Goal: Task Accomplishment & Management: Complete application form

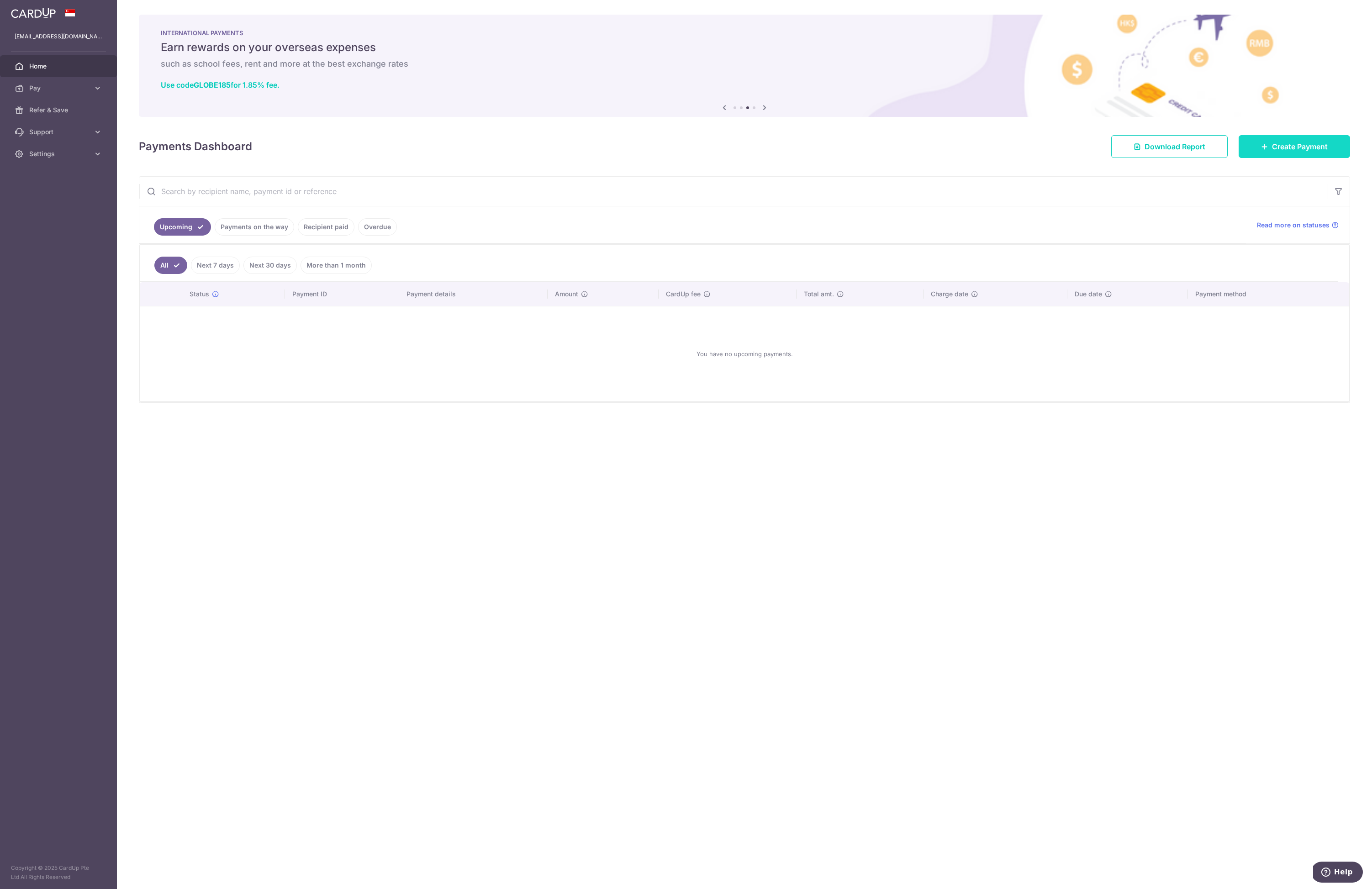
click at [1260, 155] on link "Create Payment" at bounding box center [1294, 146] width 111 height 23
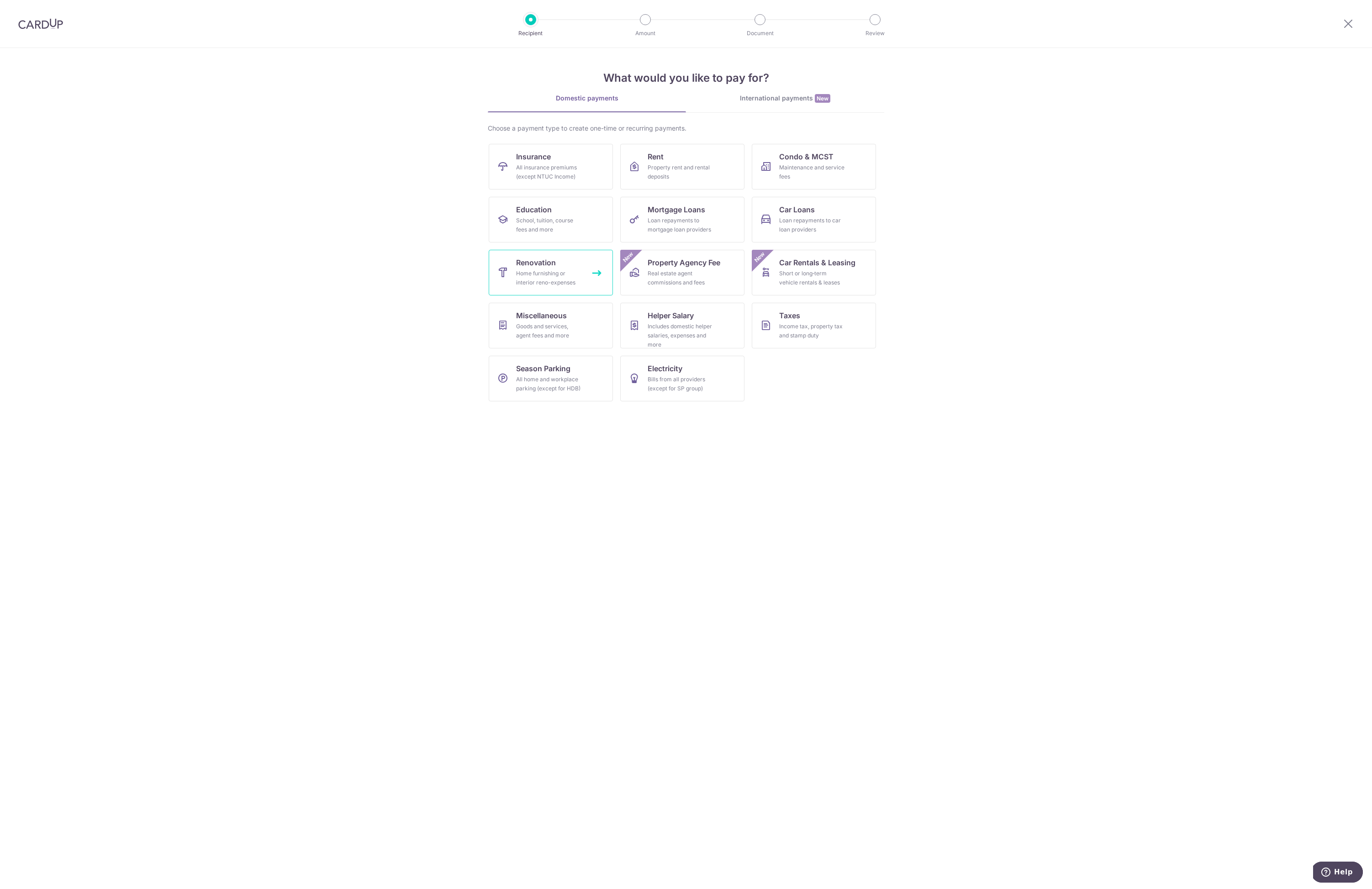
click at [560, 263] on link "Renovation Home furnishing or interior reno-expenses" at bounding box center [551, 273] width 124 height 46
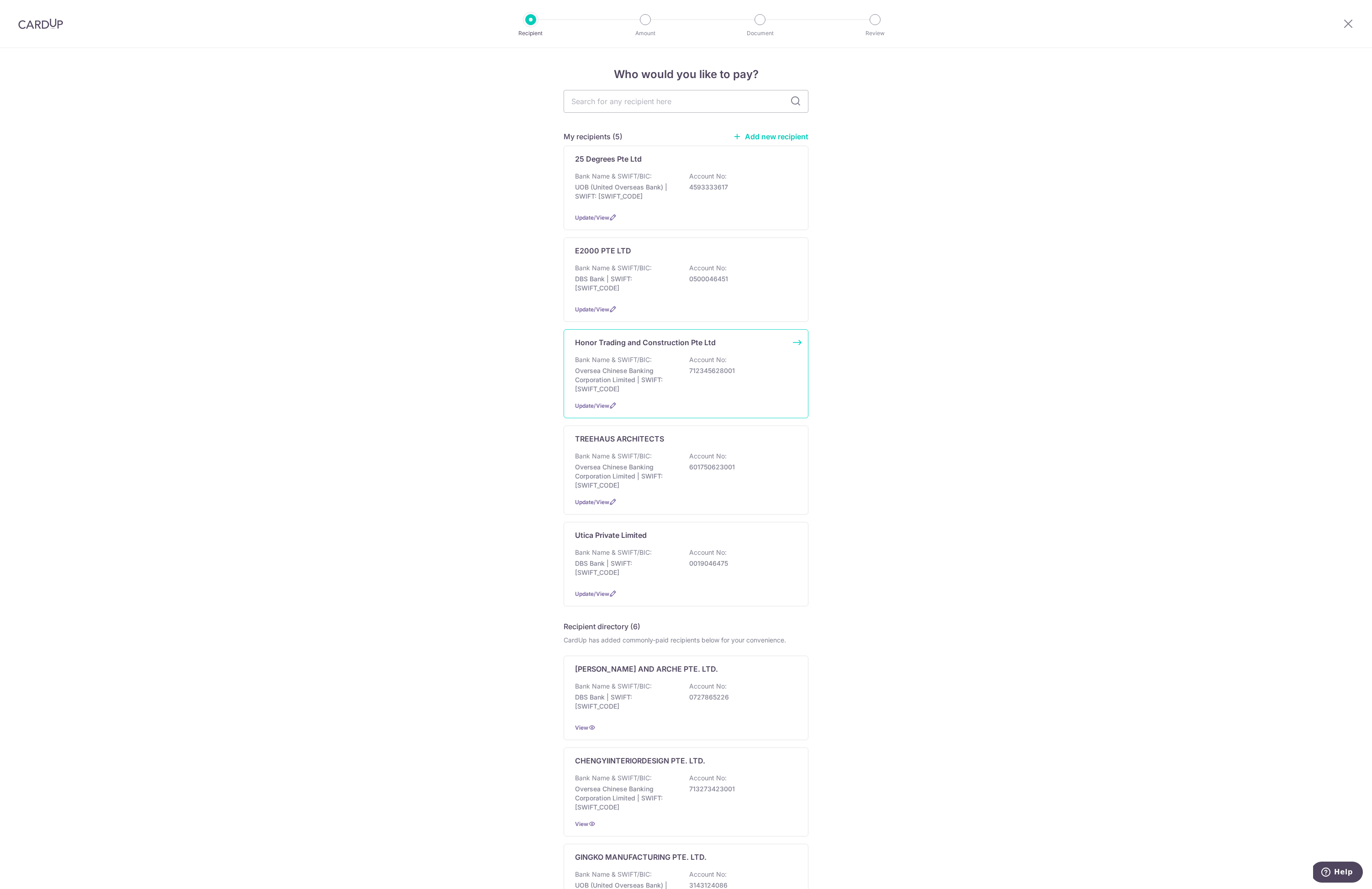
click at [720, 364] on p "Account No:" at bounding box center [708, 359] width 37 height 9
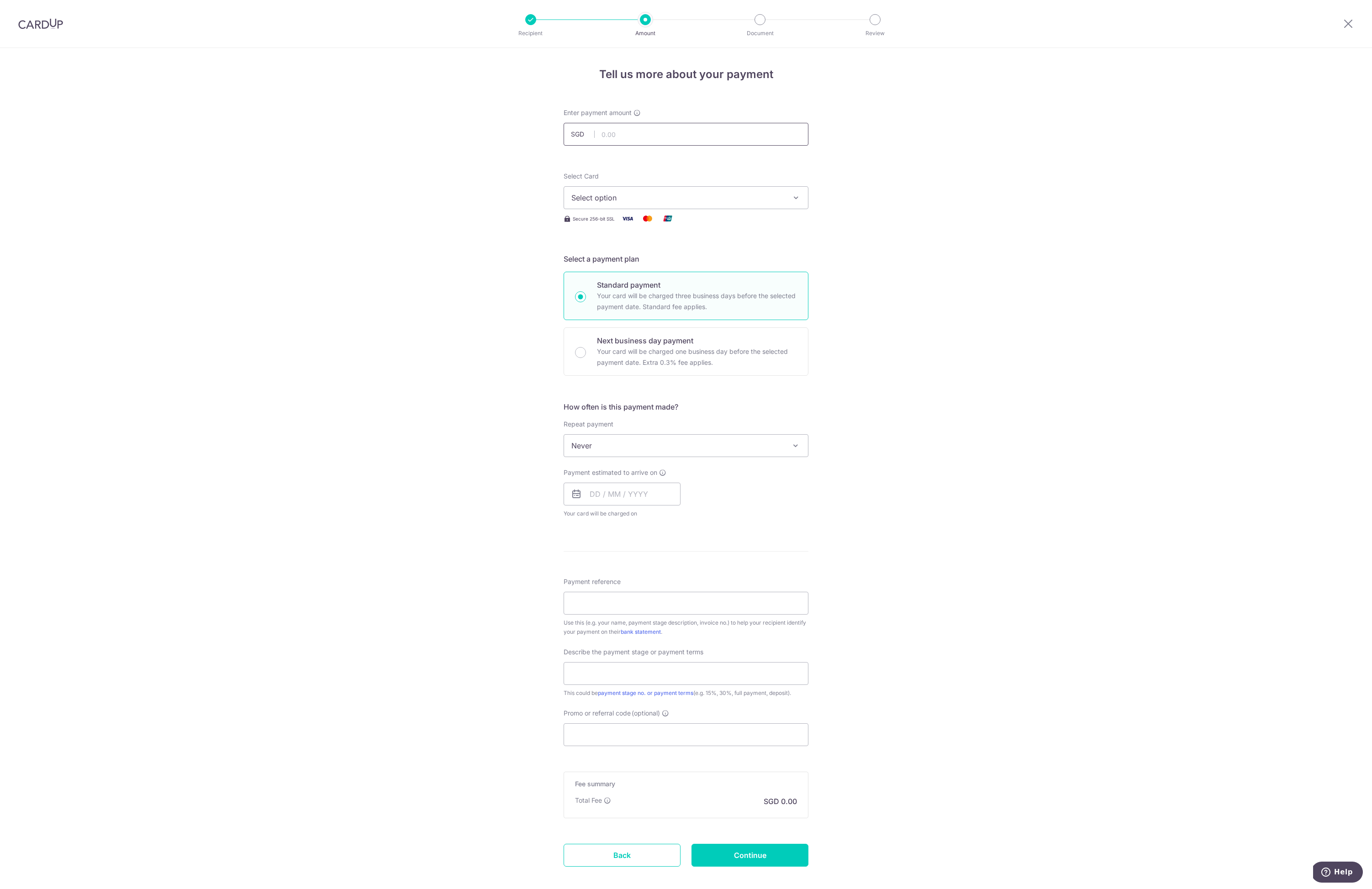
click at [686, 130] on input "text" at bounding box center [686, 134] width 245 height 23
type input "12,807.21"
click at [943, 171] on div "Tell us more about your payment Enter payment amount SGD 12,807.21 12807.21 Sel…" at bounding box center [686, 491] width 1372 height 887
click at [780, 200] on span "Select option" at bounding box center [678, 197] width 213 height 11
click at [752, 268] on link "**** 9549" at bounding box center [686, 262] width 244 height 22
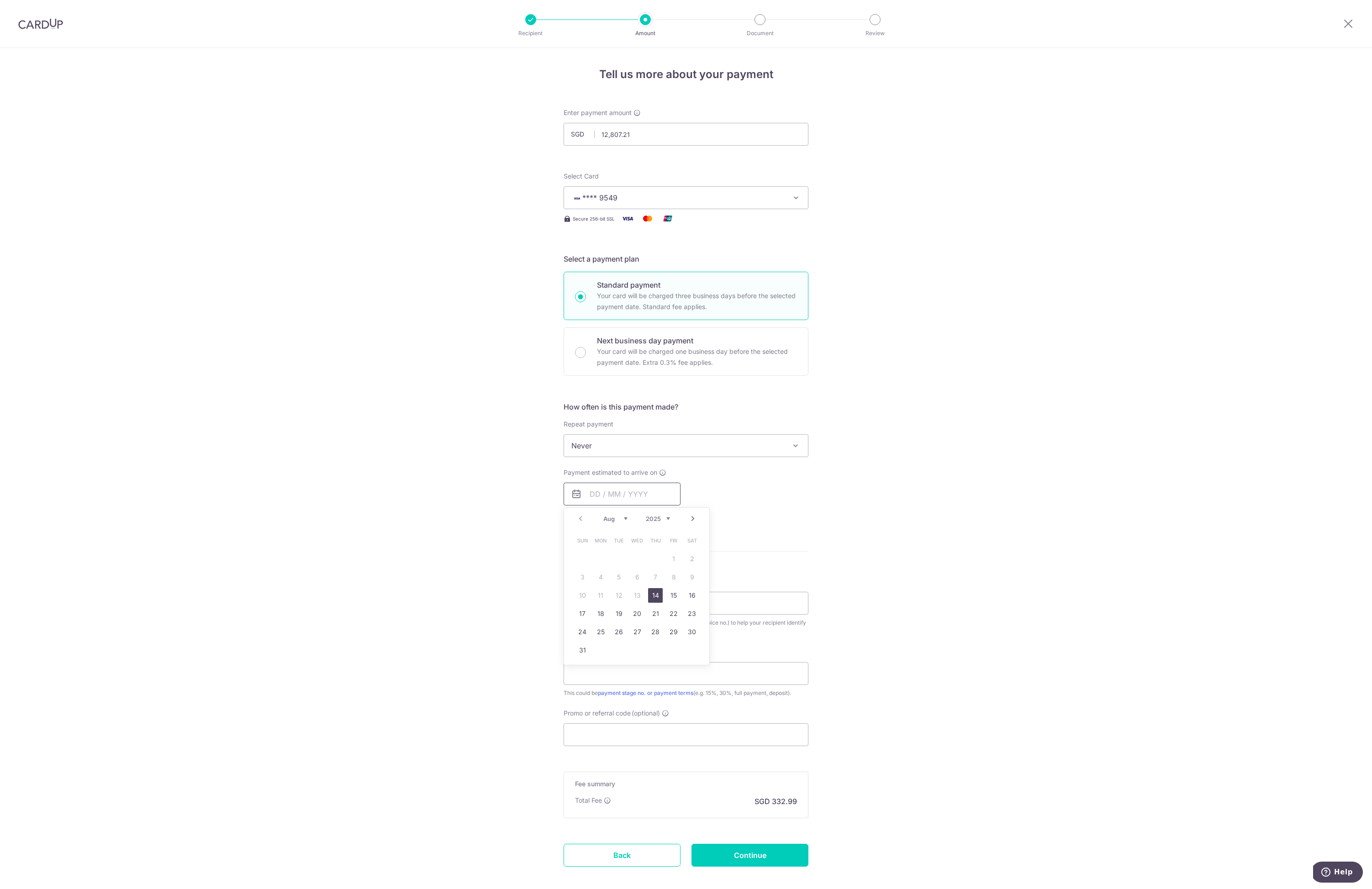
click at [626, 488] on input "text" at bounding box center [622, 493] width 117 height 23
click at [652, 597] on link "14" at bounding box center [655, 595] width 14 height 14
type input "14/08/2025"
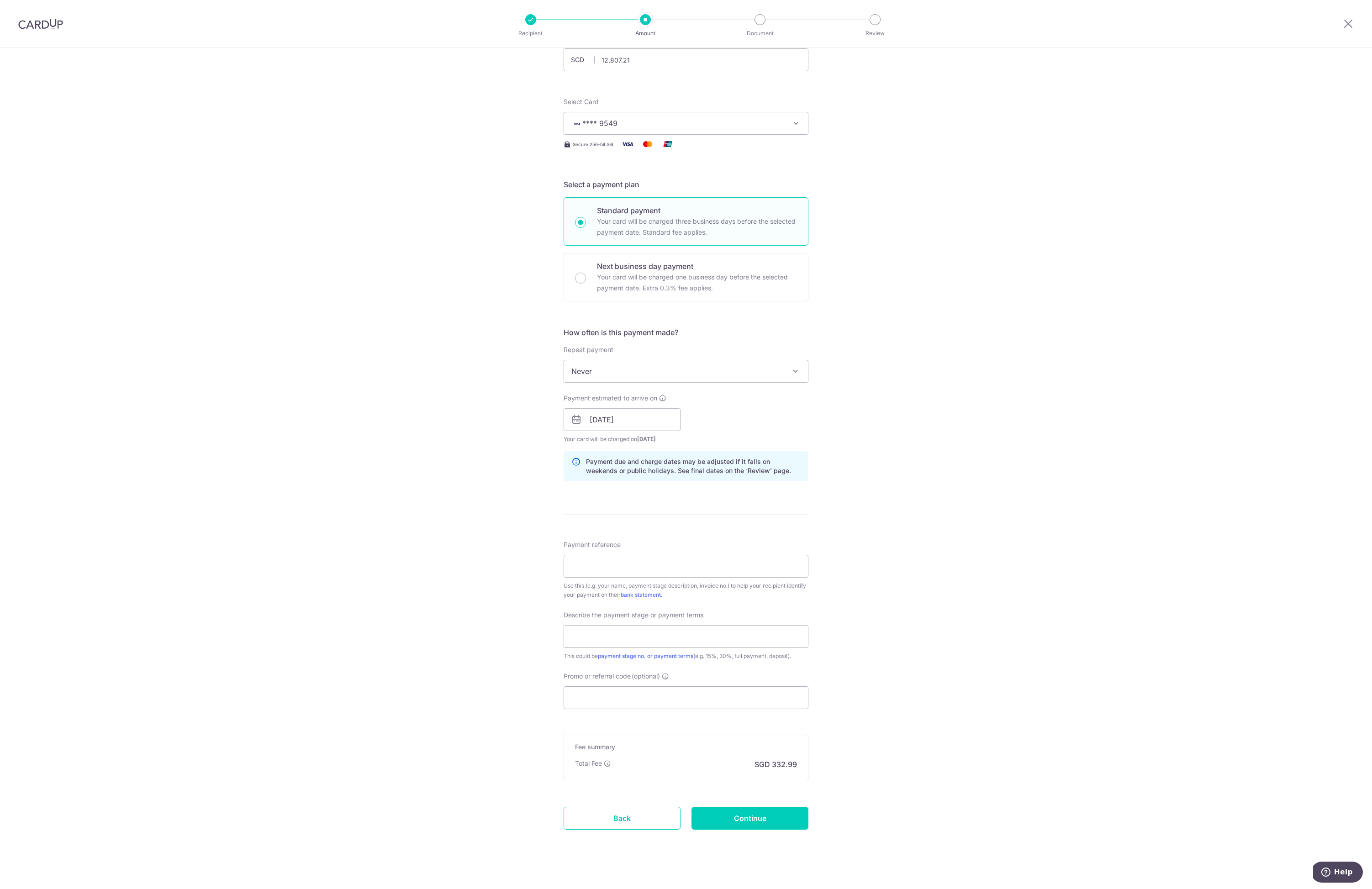
scroll to position [84, 0]
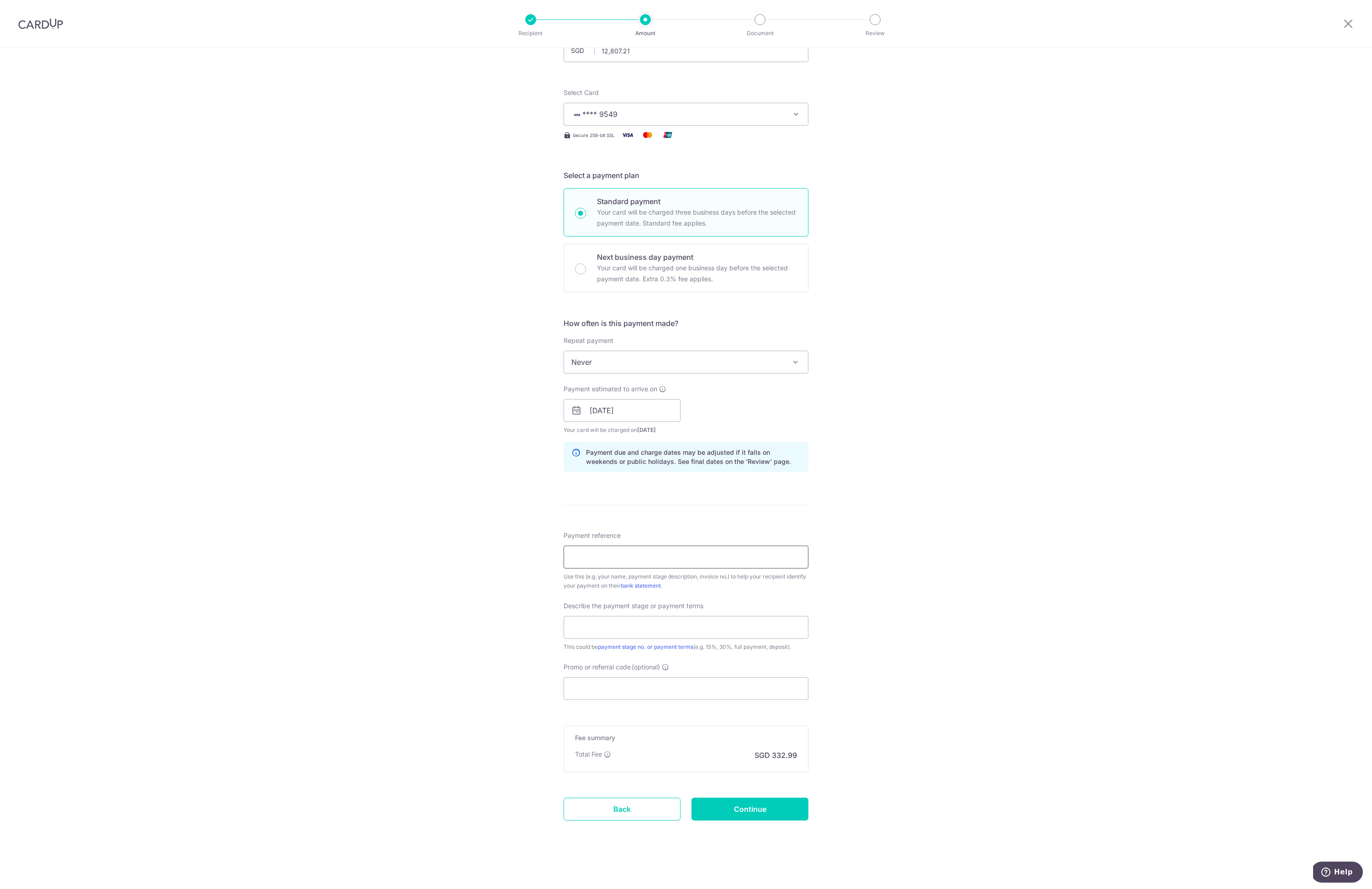
click at [713, 559] on input "Payment reference" at bounding box center [686, 557] width 245 height 23
type input "Progress payment 6"
click at [728, 630] on input "text" at bounding box center [686, 627] width 245 height 23
click at [733, 558] on input "Progress payment 6" at bounding box center [686, 557] width 245 height 23
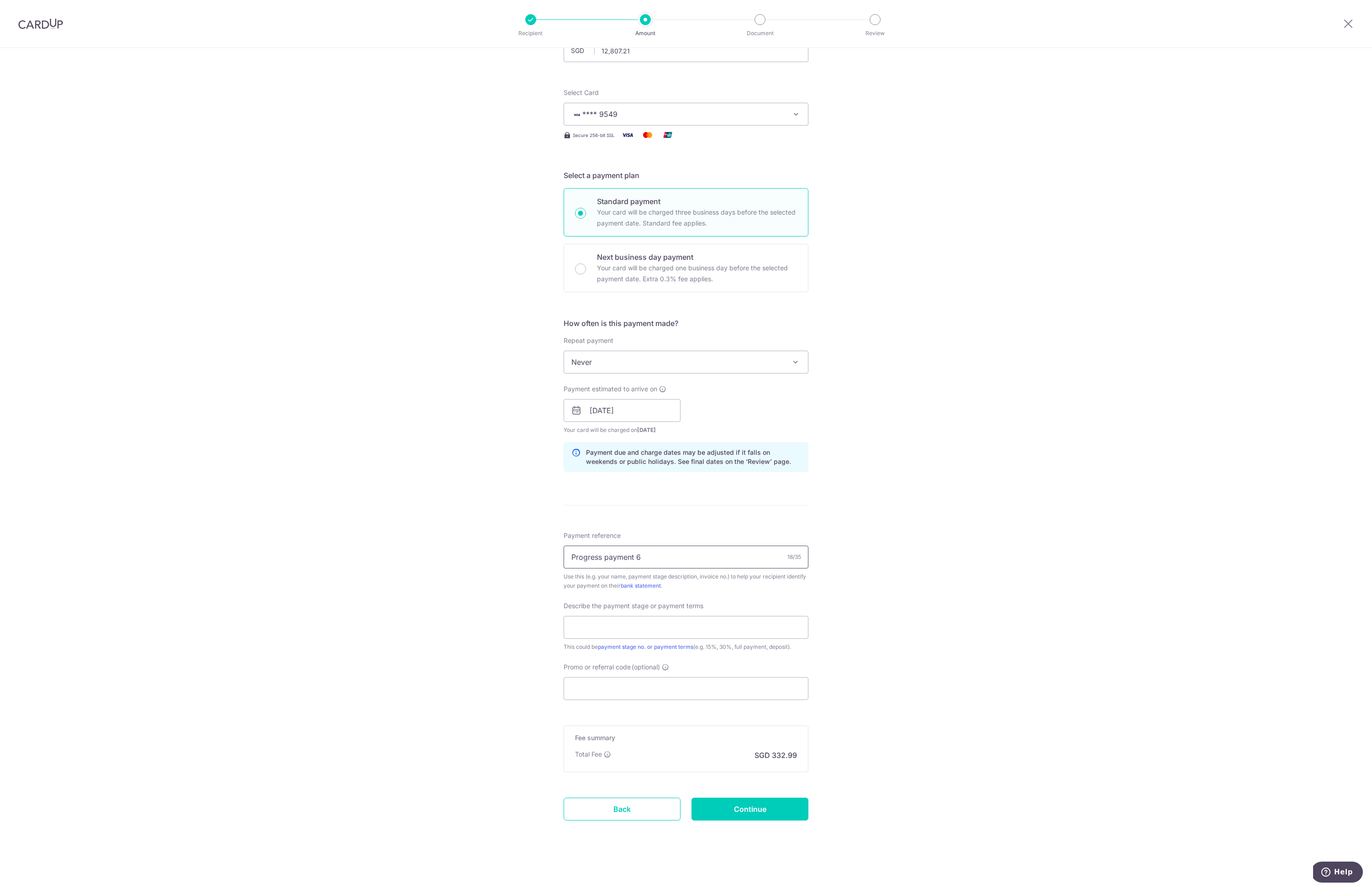
click at [733, 558] on input "Progress payment 6" at bounding box center [686, 557] width 245 height 23
click at [742, 633] on input "text" at bounding box center [686, 627] width 245 height 23
paste input "Progress payment 6"
type input "Progress payment 6"
click at [655, 547] on input "Progress payment 6" at bounding box center [686, 557] width 245 height 23
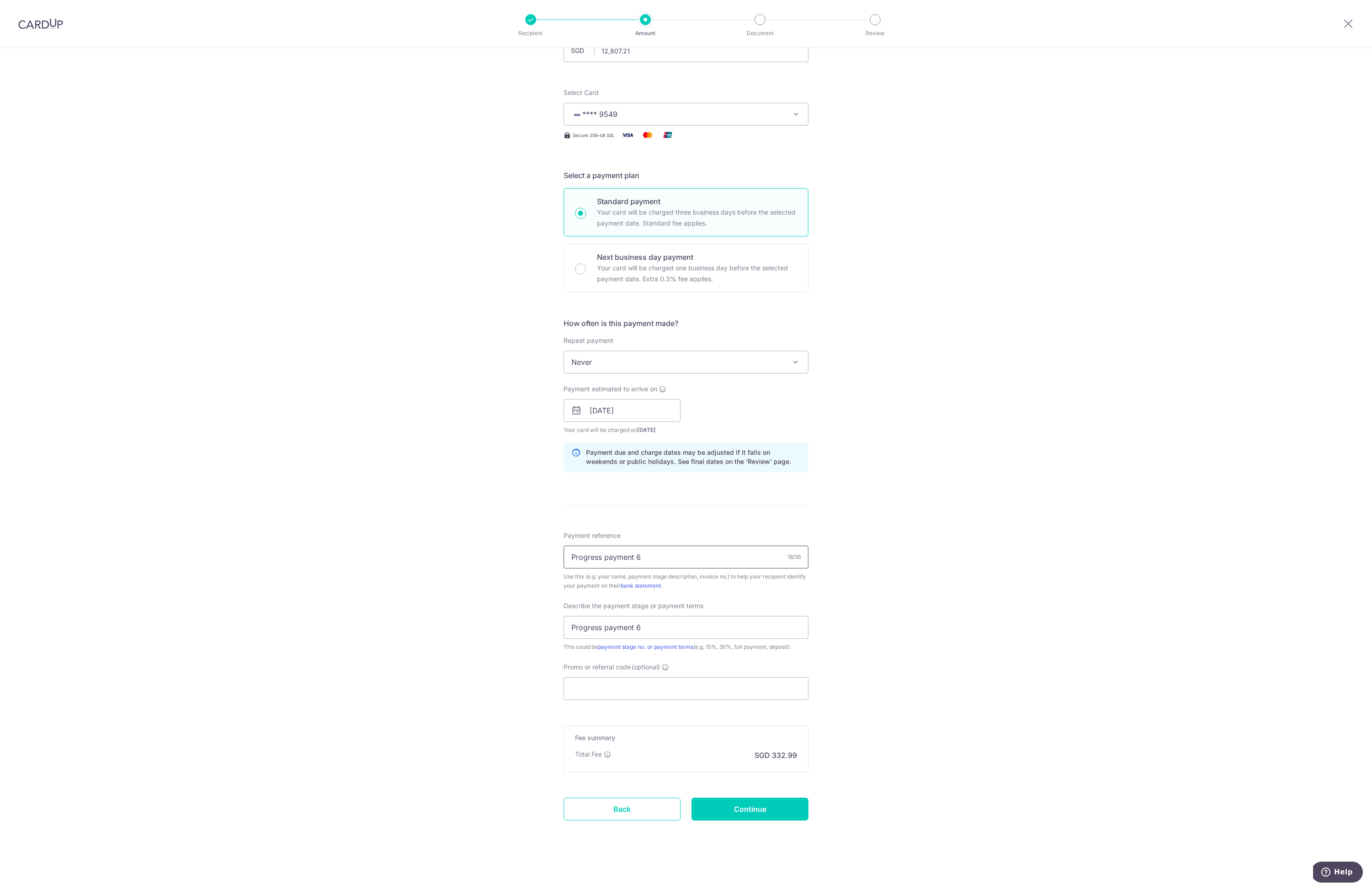
click at [657, 554] on input "Progress payment 6" at bounding box center [686, 557] width 245 height 23
click at [1034, 601] on div "Tell us more about your payment Enter payment amount SGD 12,807.21 12807.21 Sel…" at bounding box center [686, 426] width 1372 height 924
click at [789, 683] on input "Promo or referral code (optional)" at bounding box center [686, 688] width 245 height 23
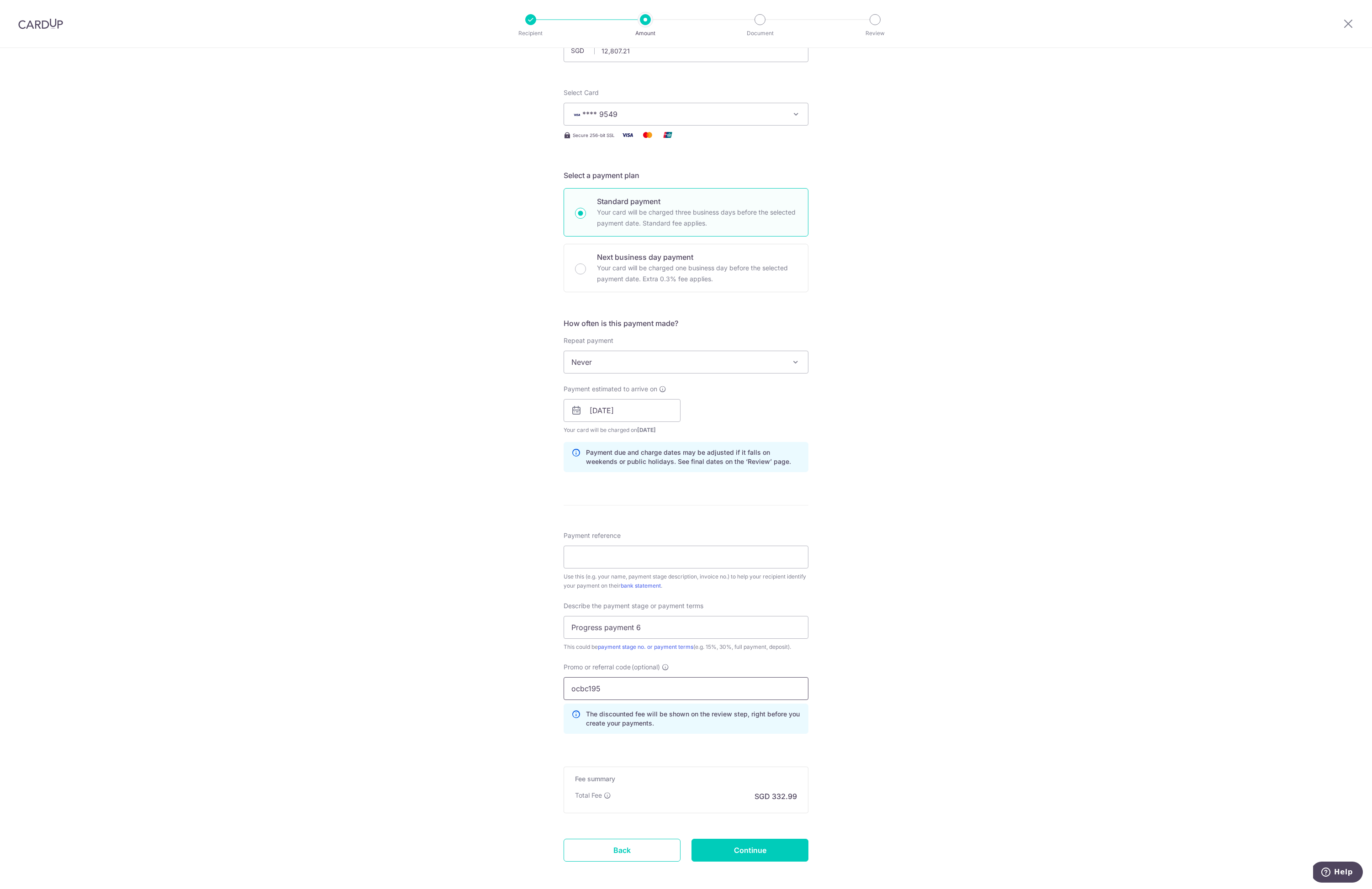
type input "ocbc195"
click at [1077, 687] on div "Tell us more about your payment Enter payment amount SGD 12,807.21 12807.21 Sel…" at bounding box center [686, 447] width 1372 height 966
click at [672, 562] on input "Payment reference" at bounding box center [686, 557] width 245 height 23
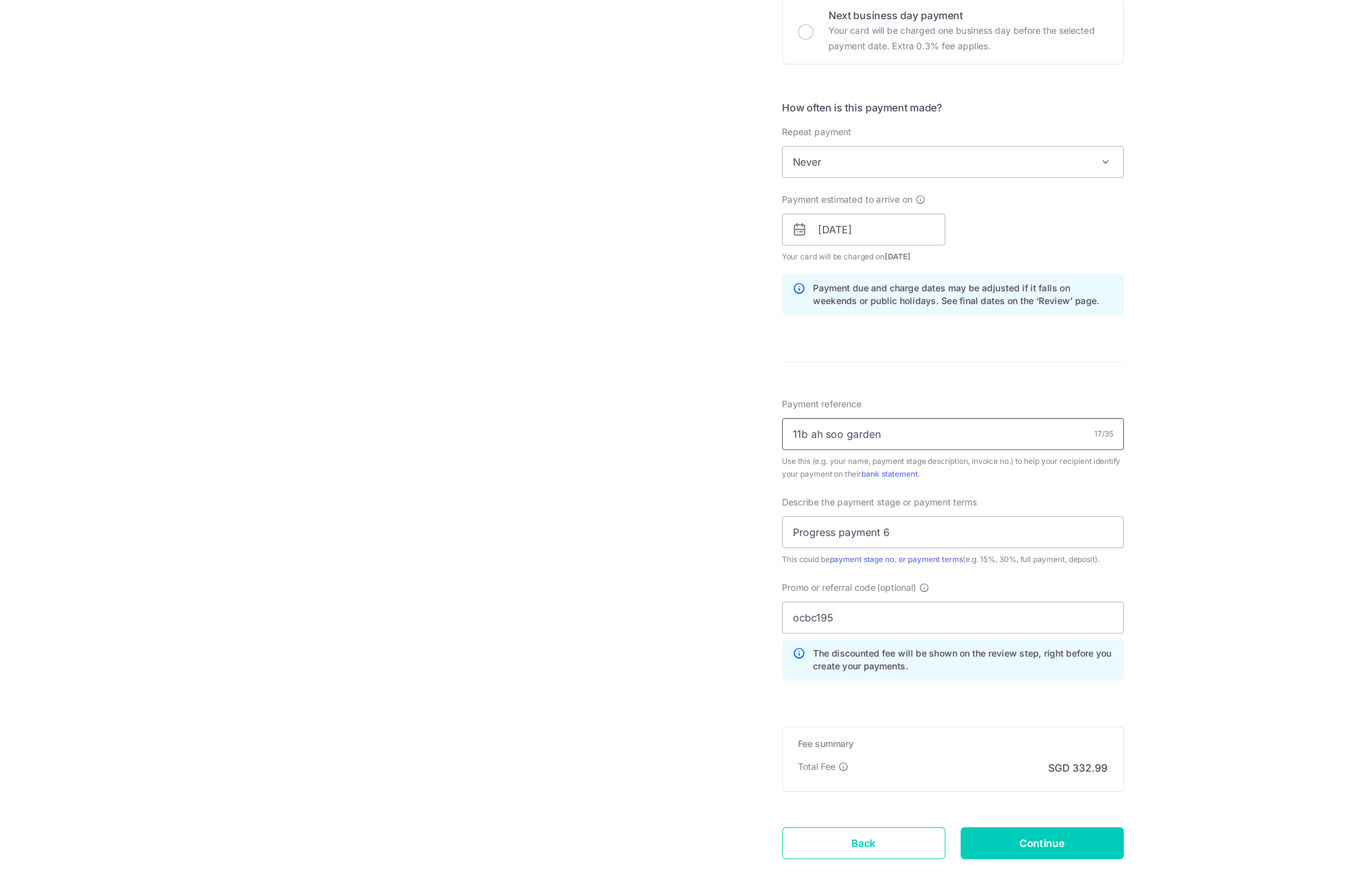
scroll to position [0, 0]
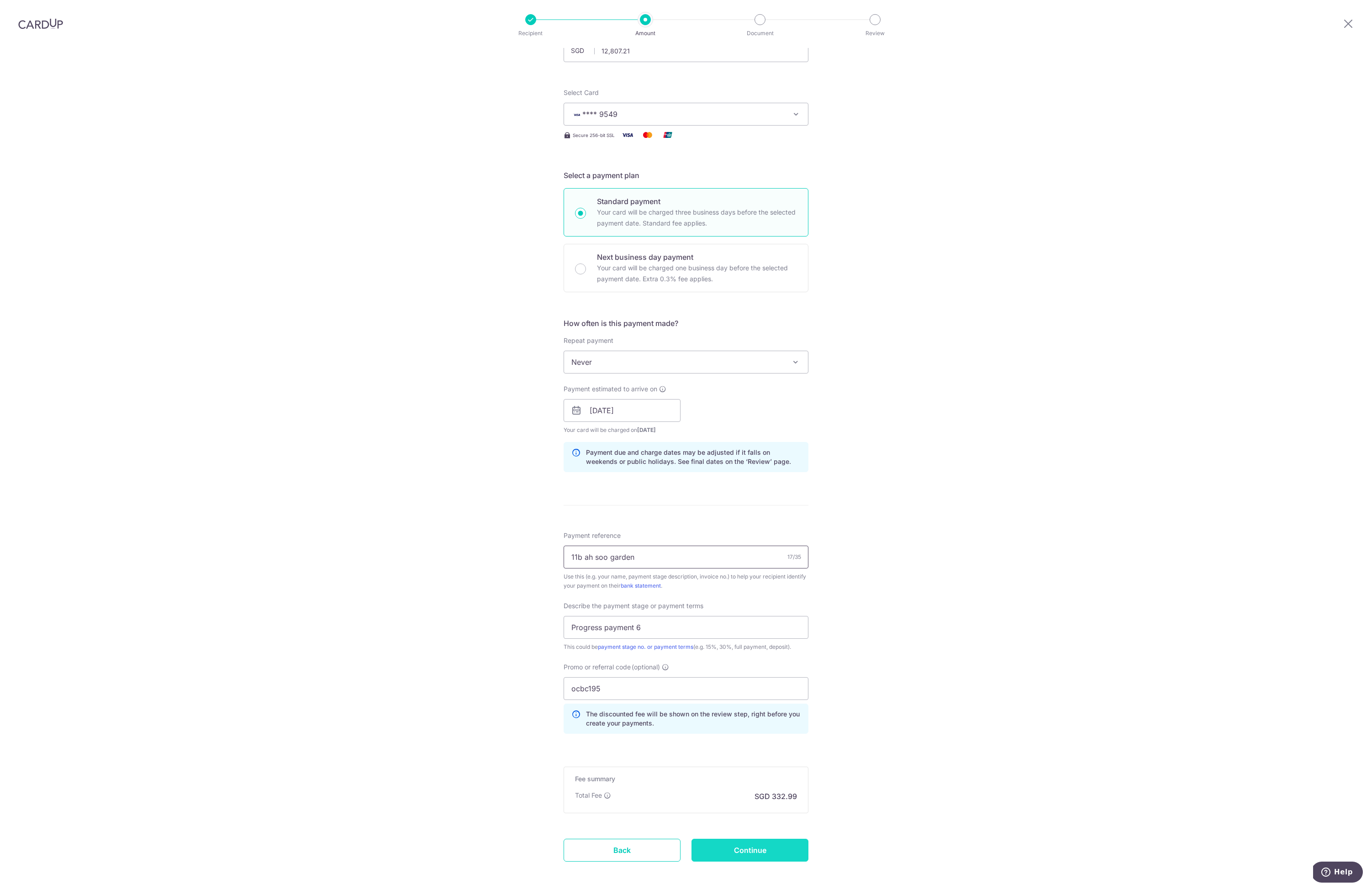
type input "11b ah soo garden"
click at [789, 851] on input "Continue" at bounding box center [750, 850] width 117 height 23
type input "Create Schedule"
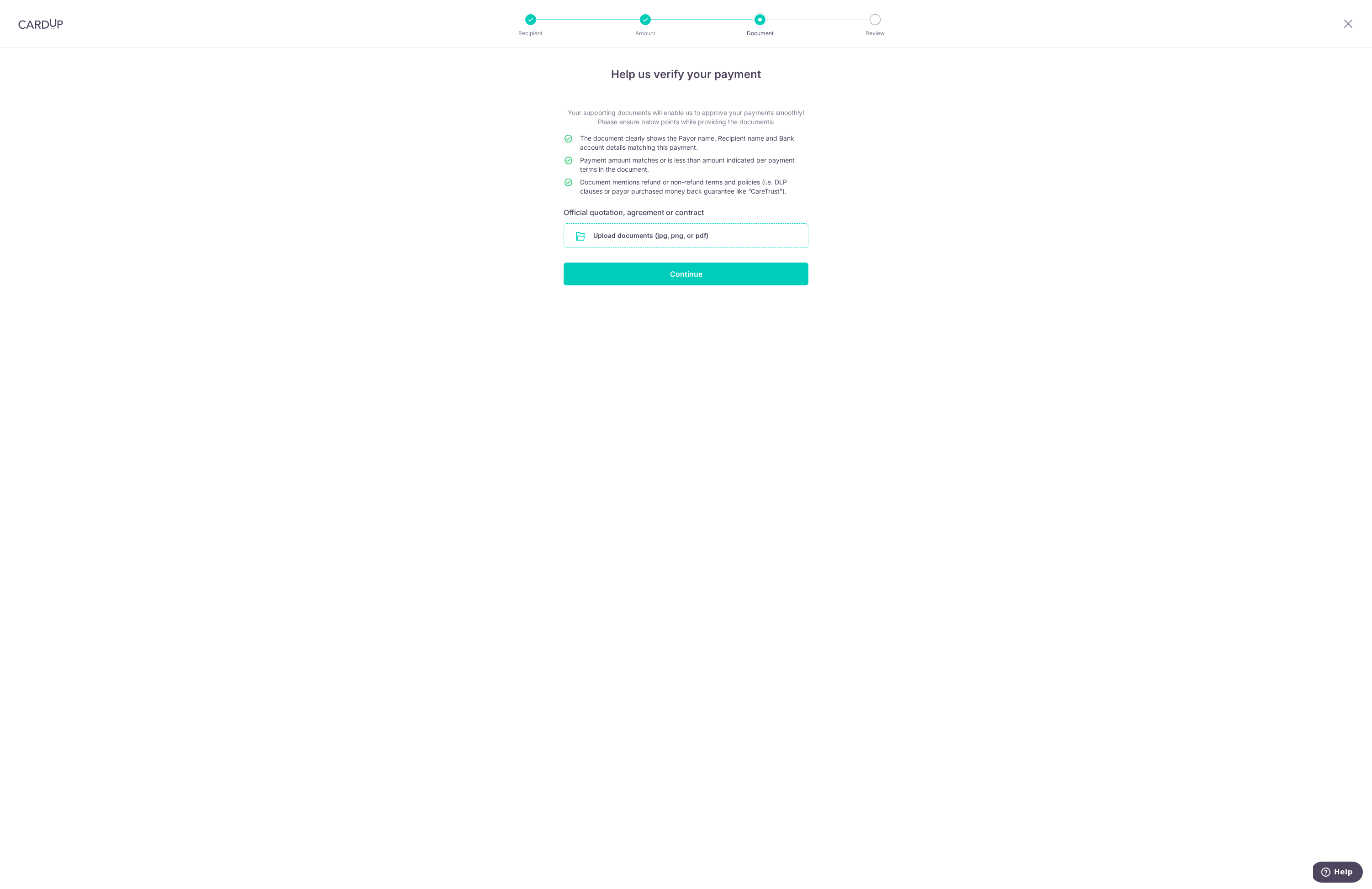
click at [601, 232] on input "file" at bounding box center [686, 235] width 244 height 24
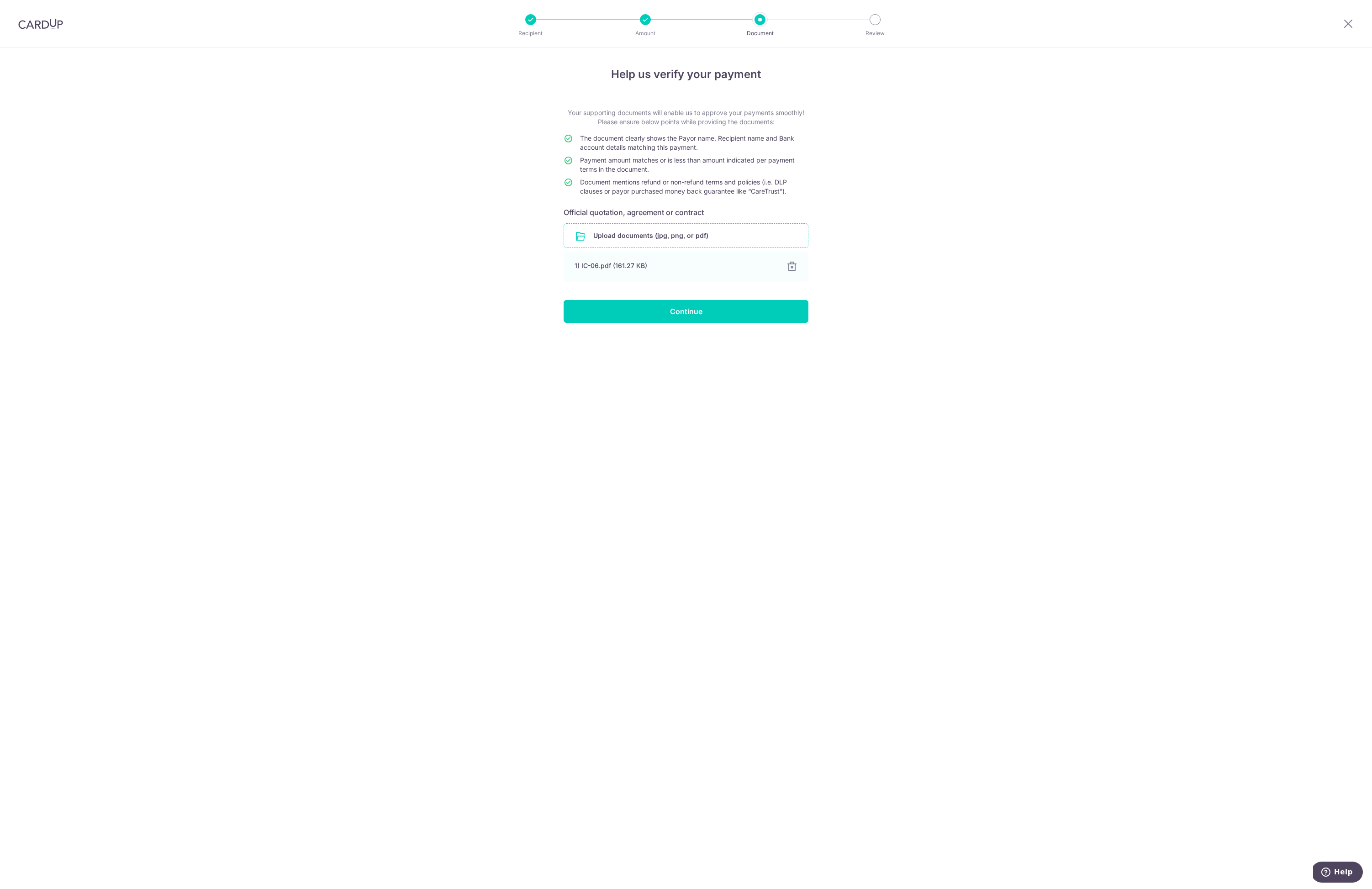
click at [631, 237] on input "file" at bounding box center [686, 235] width 244 height 24
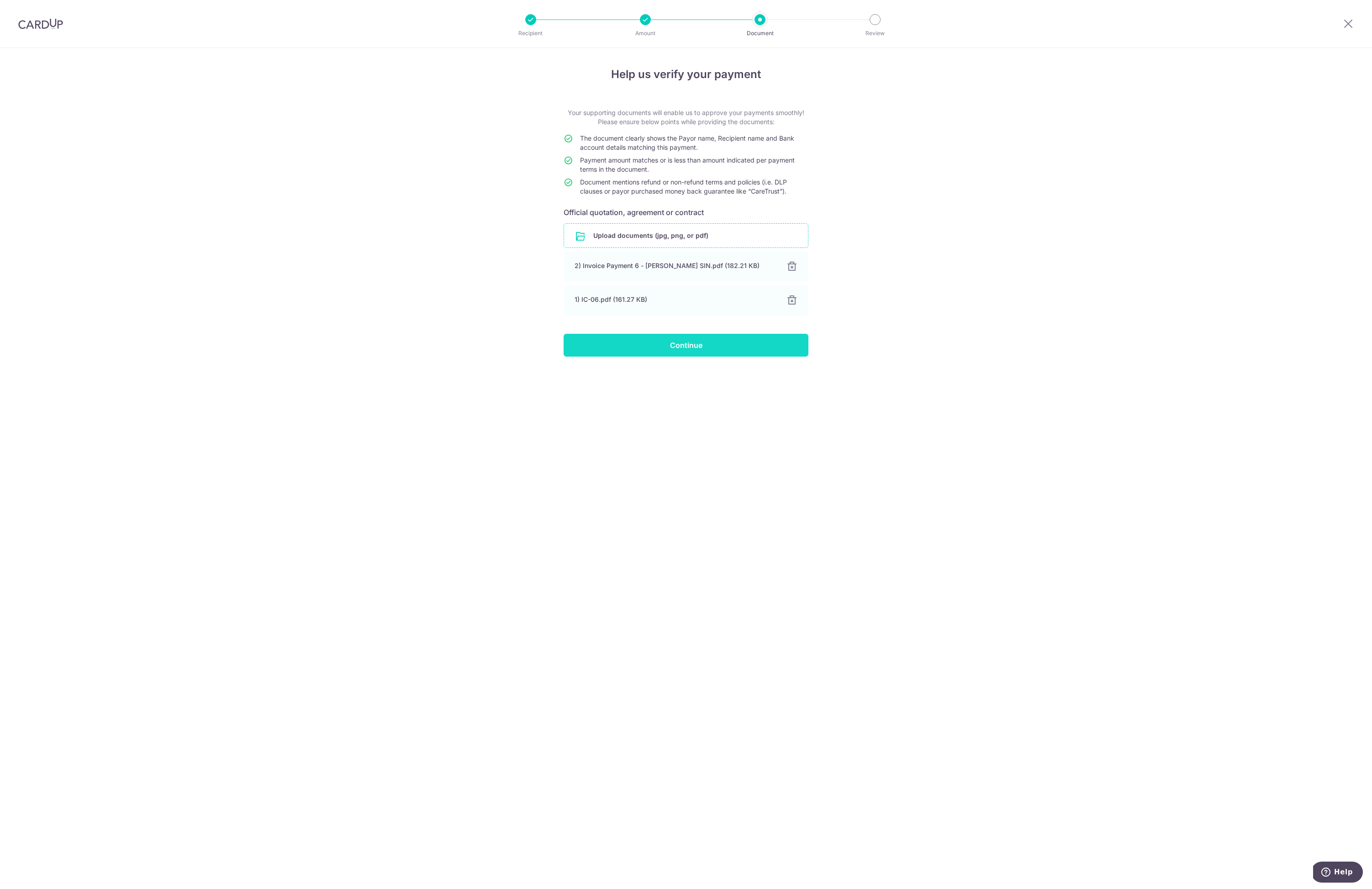
click at [739, 350] on input "Continue" at bounding box center [686, 345] width 245 height 23
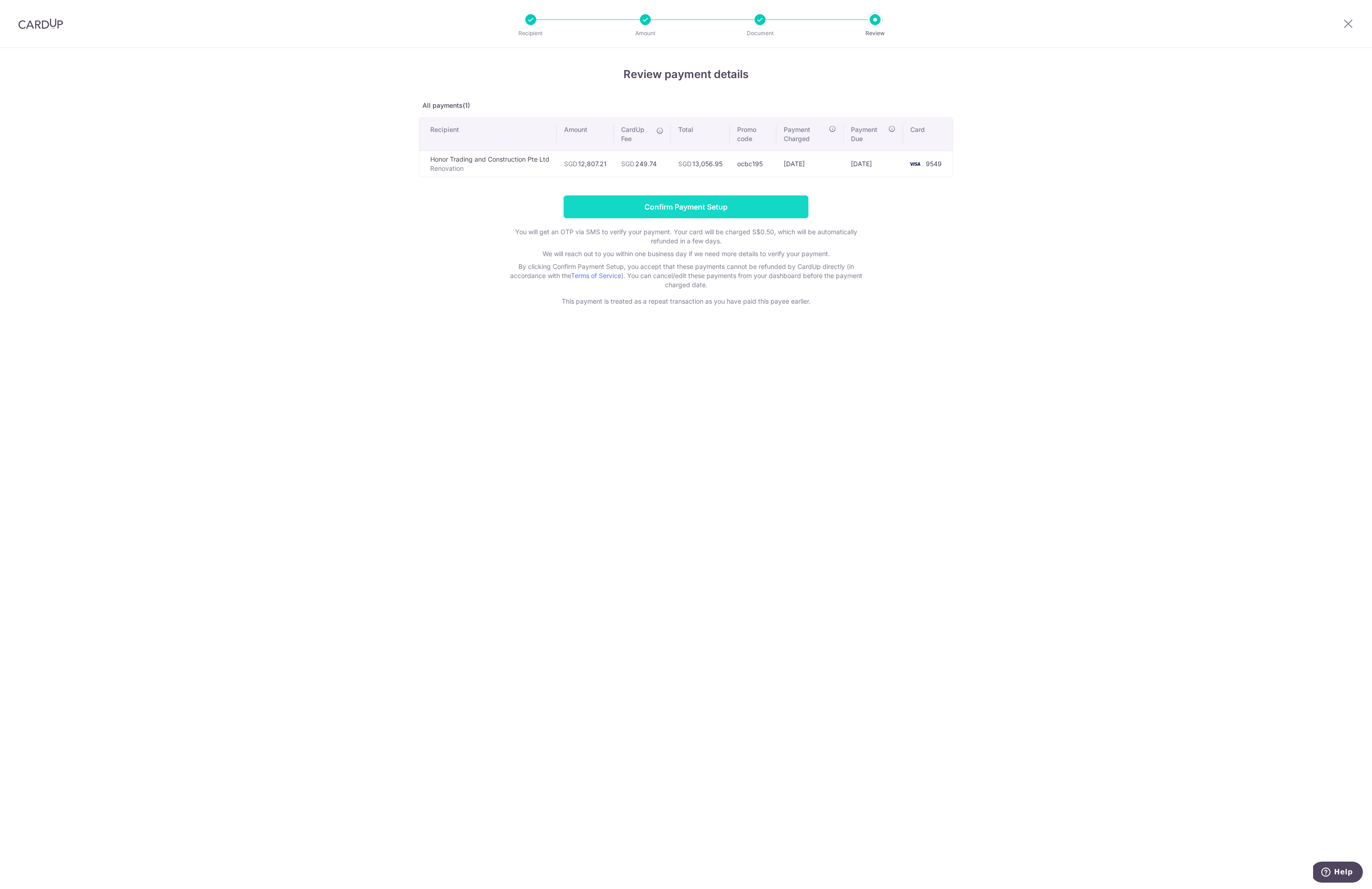
click at [740, 214] on input "Confirm Payment Setup" at bounding box center [686, 207] width 245 height 23
